Goal: Check status: Check status

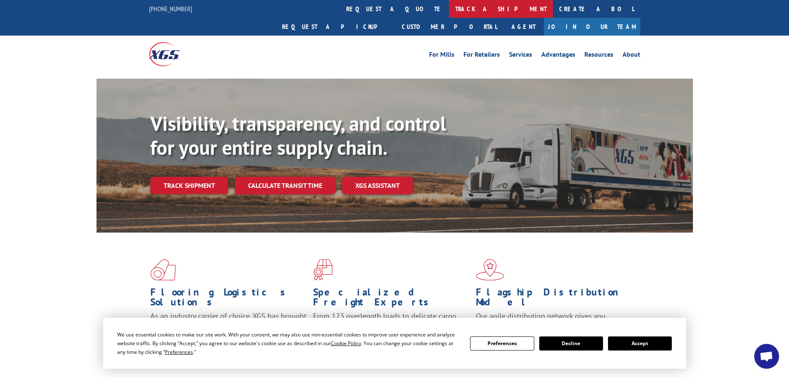
click at [449, 10] on link "track a shipment" at bounding box center [501, 9] width 104 height 18
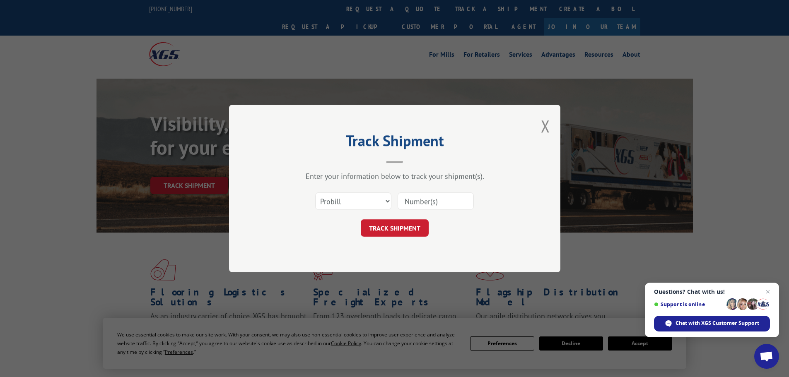
click at [427, 200] on input at bounding box center [436, 201] width 76 height 17
paste input "15095571"
type input "15095571"
click at [385, 204] on select "Select category... Probill BOL PO" at bounding box center [353, 201] width 76 height 17
select select "bol"
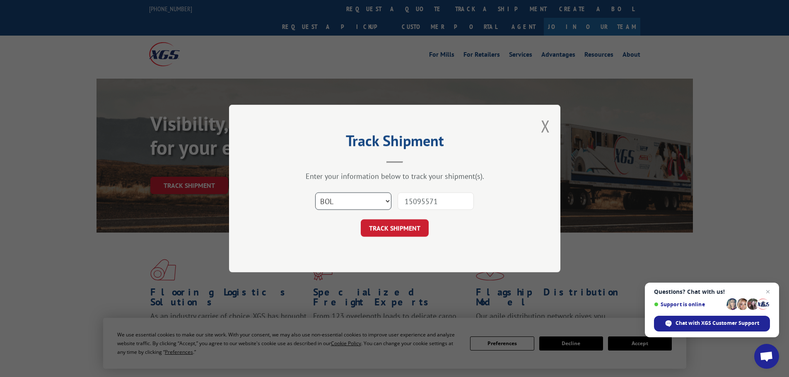
click at [315, 193] on select "Select category... Probill BOL PO" at bounding box center [353, 201] width 76 height 17
click at [394, 226] on button "TRACK SHIPMENT" at bounding box center [395, 228] width 68 height 17
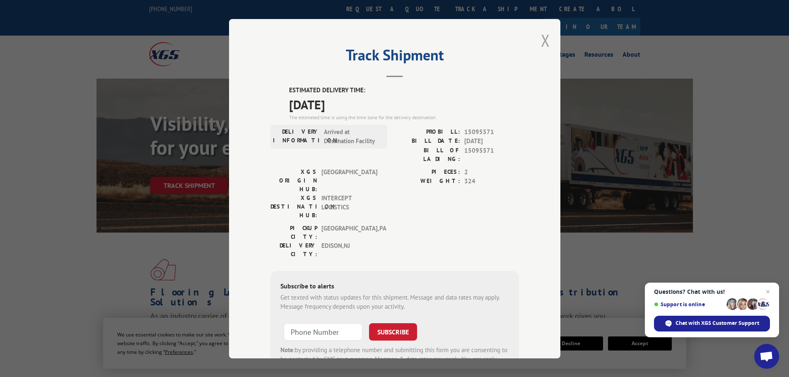
click at [542, 40] on button "Close modal" at bounding box center [545, 40] width 9 height 22
